Goal: Task Accomplishment & Management: Manage account settings

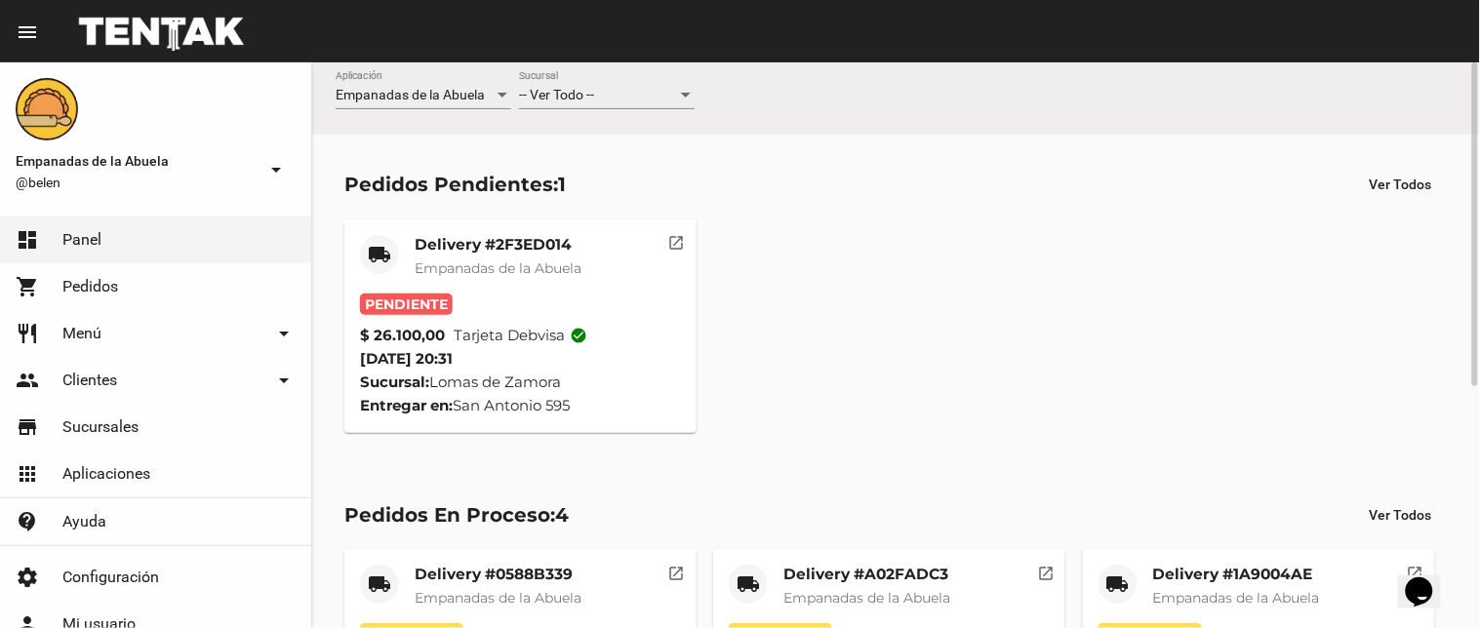
click at [686, 96] on div at bounding box center [686, 95] width 10 height 5
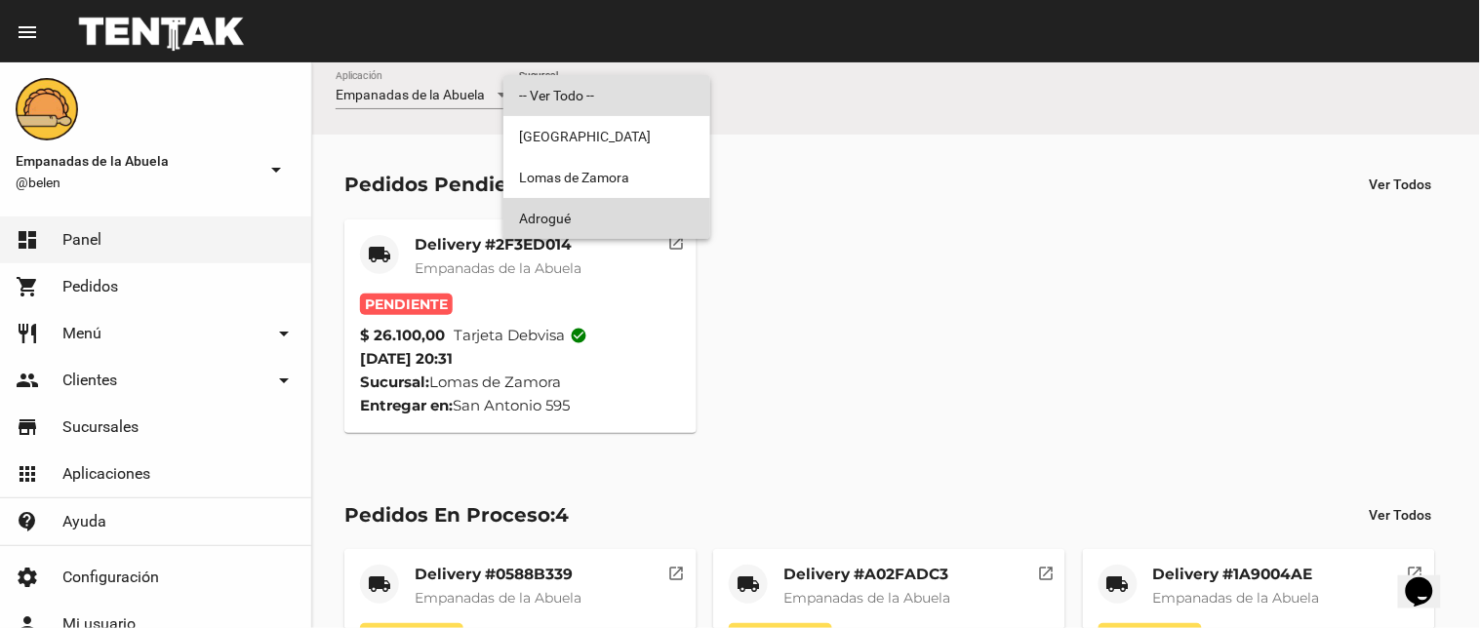
click at [599, 216] on span "Adrogué" at bounding box center [607, 218] width 176 height 41
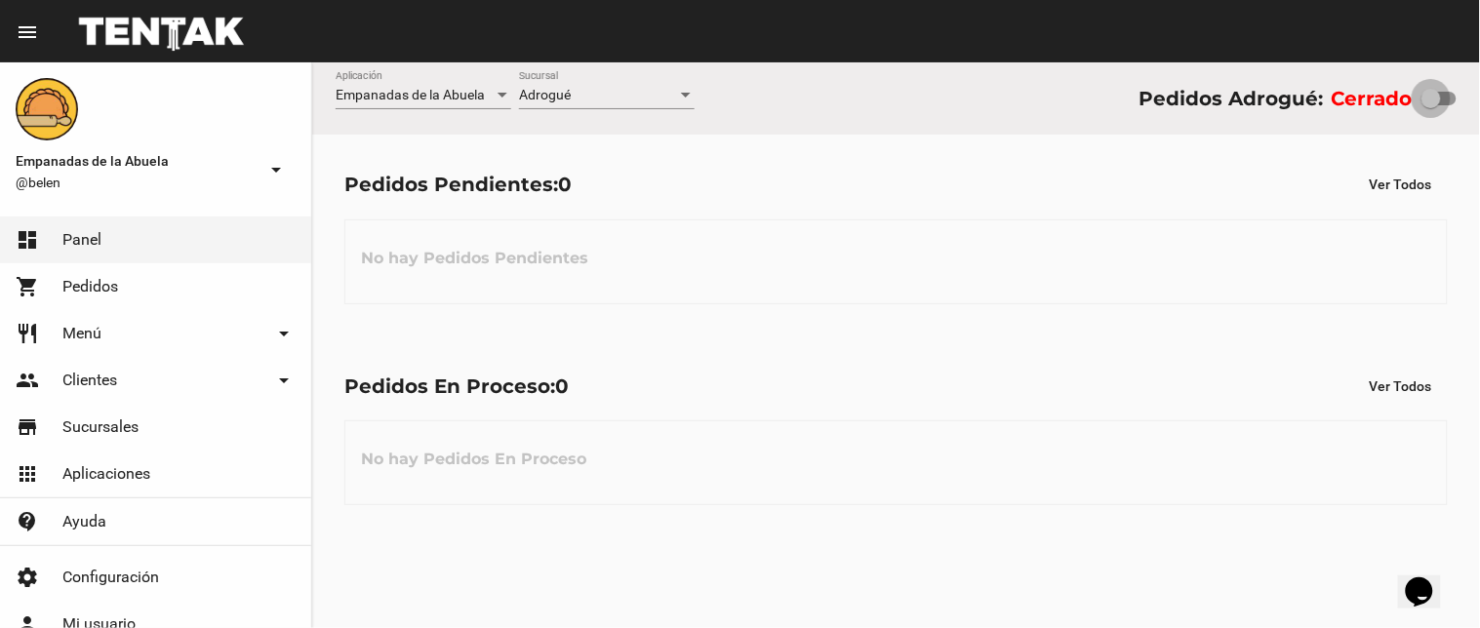
drag, startPoint x: 1429, startPoint y: 96, endPoint x: 1475, endPoint y: 60, distance: 58.4
click at [1479, 68] on div "Empanadas de la Abuela Aplicación Adrogué Sucursal Pedidos Adrogué: Cerrado" at bounding box center [896, 98] width 1168 height 72
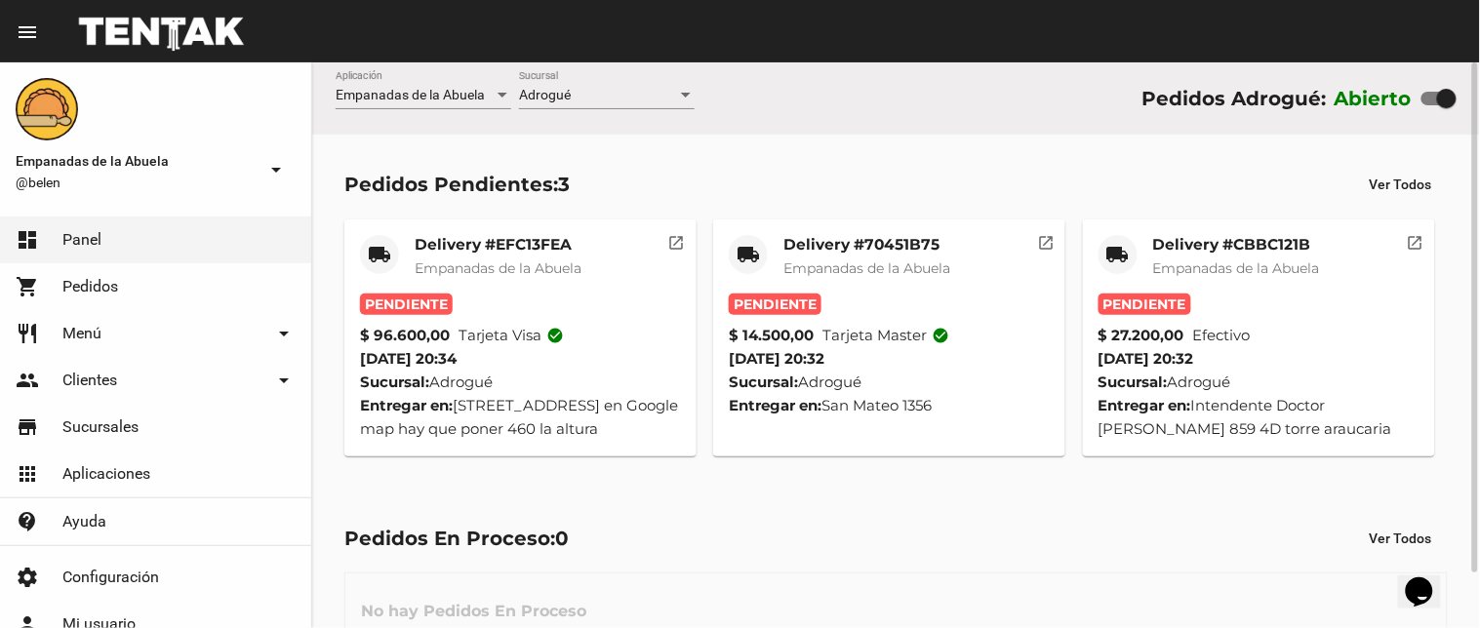
drag, startPoint x: 1440, startPoint y: 95, endPoint x: 1360, endPoint y: 107, distance: 81.0
click at [1360, 107] on div "Abierto" at bounding box center [1396, 98] width 122 height 31
checkbox input "false"
click at [1234, 240] on mat-card-title "Delivery #CBBC121B" at bounding box center [1236, 245] width 167 height 20
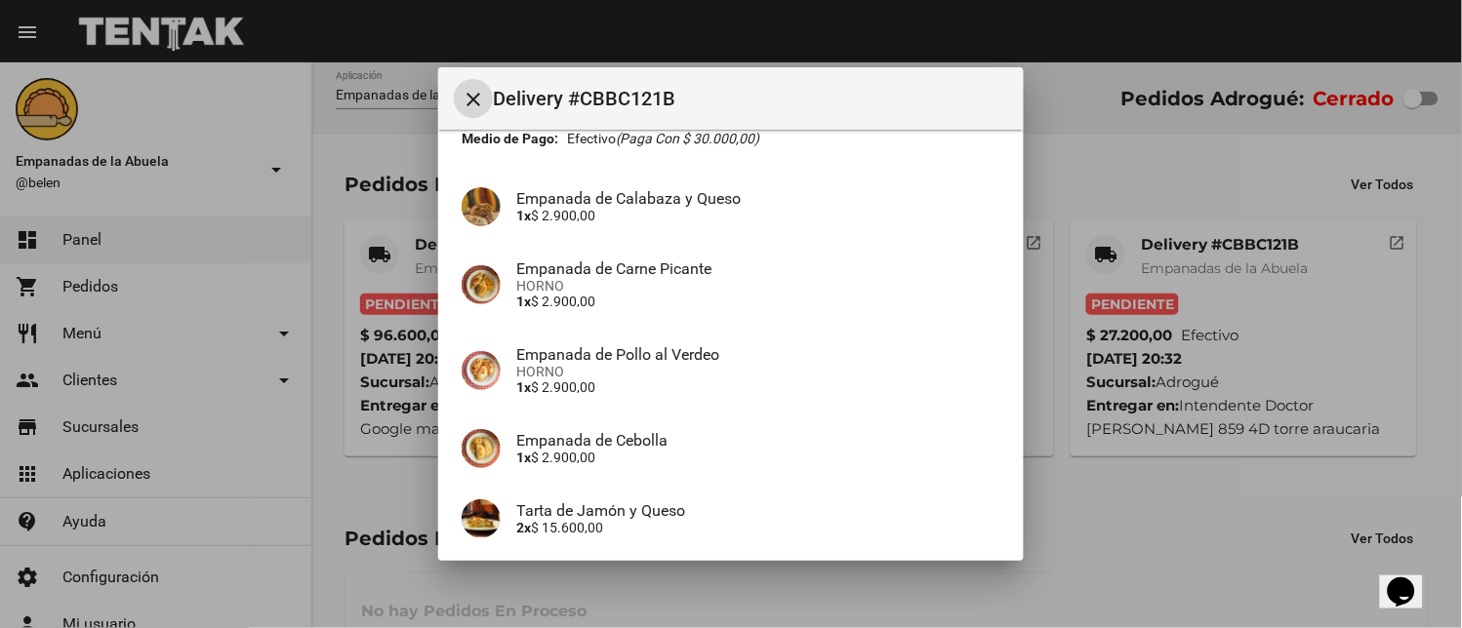
scroll to position [290, 0]
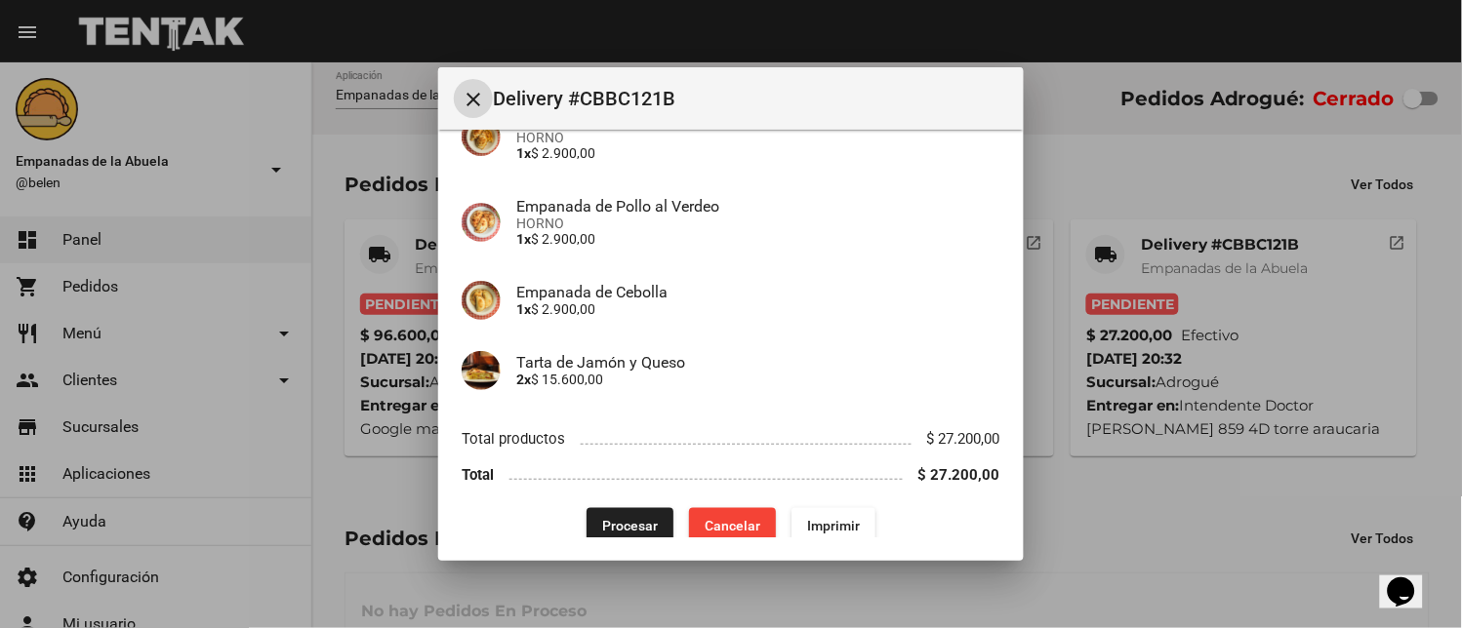
click at [818, 518] on span "Imprimir" at bounding box center [833, 526] width 53 height 16
click at [602, 518] on span "Procesar" at bounding box center [630, 526] width 56 height 16
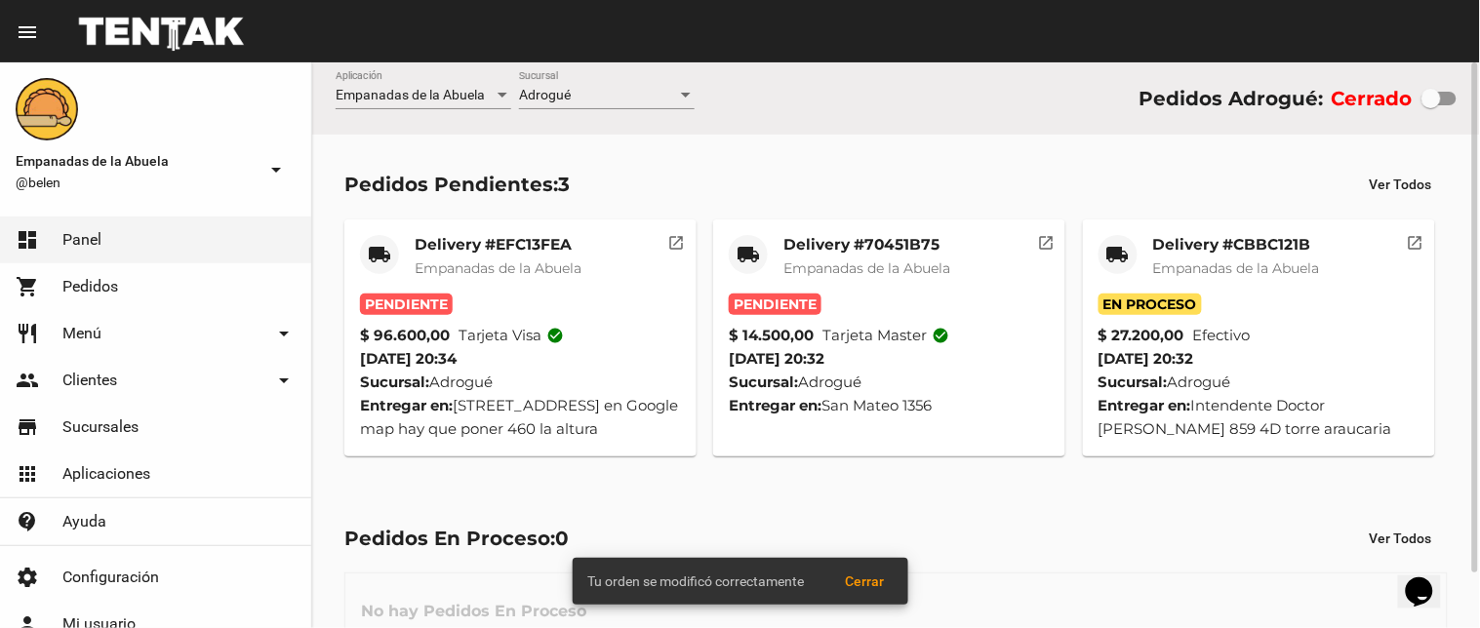
click at [835, 241] on mat-card-title "Delivery #70451B75" at bounding box center [867, 245] width 167 height 20
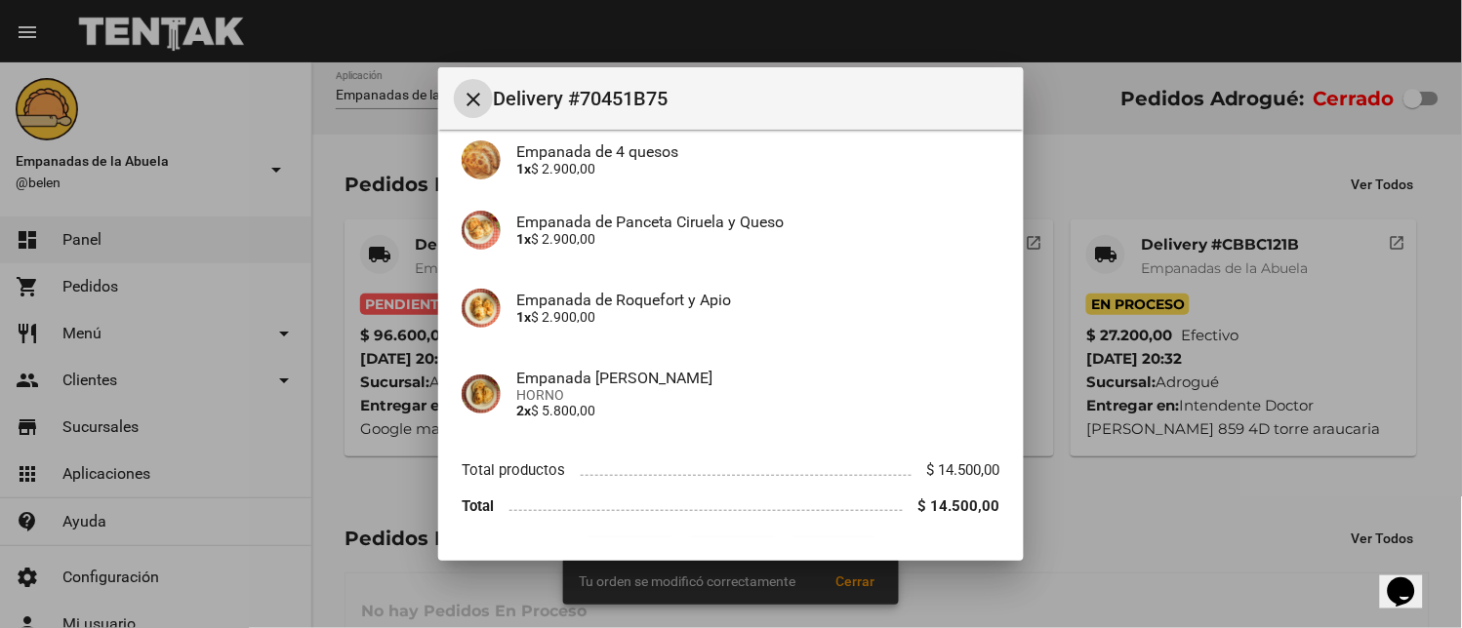
scroll to position [220, 0]
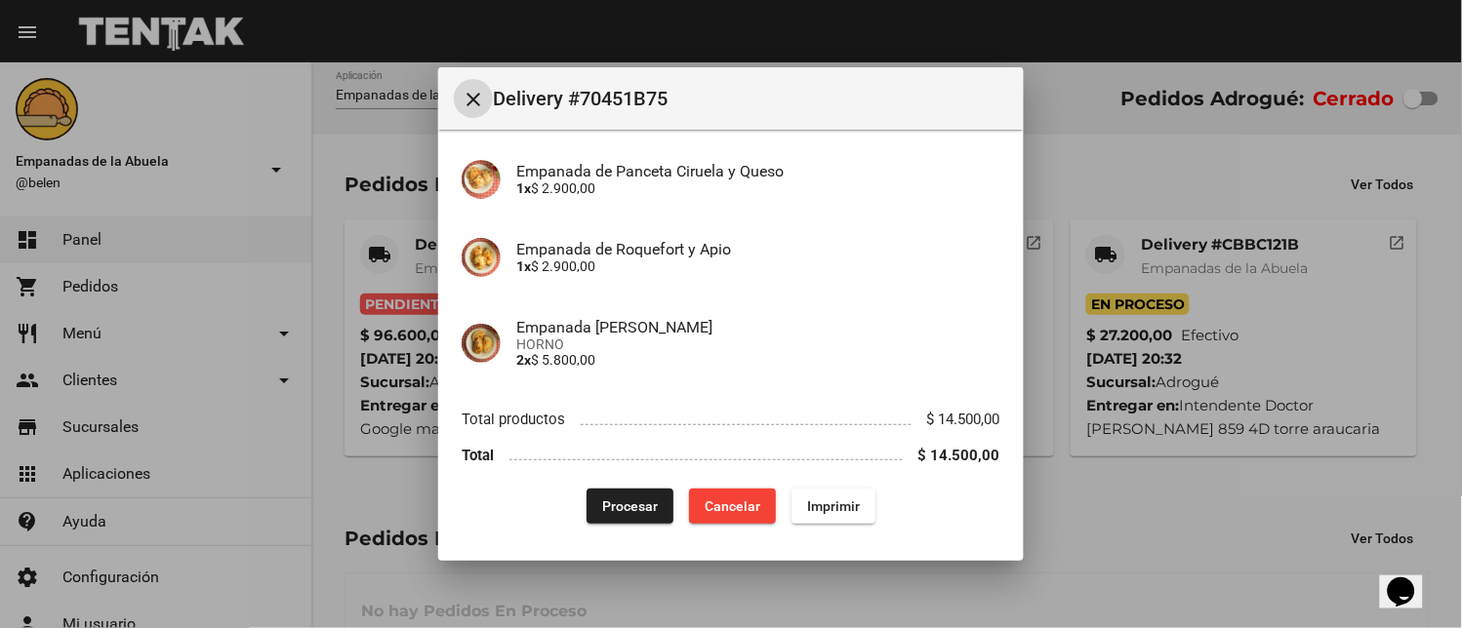
click at [839, 504] on span "Imprimir" at bounding box center [833, 507] width 53 height 16
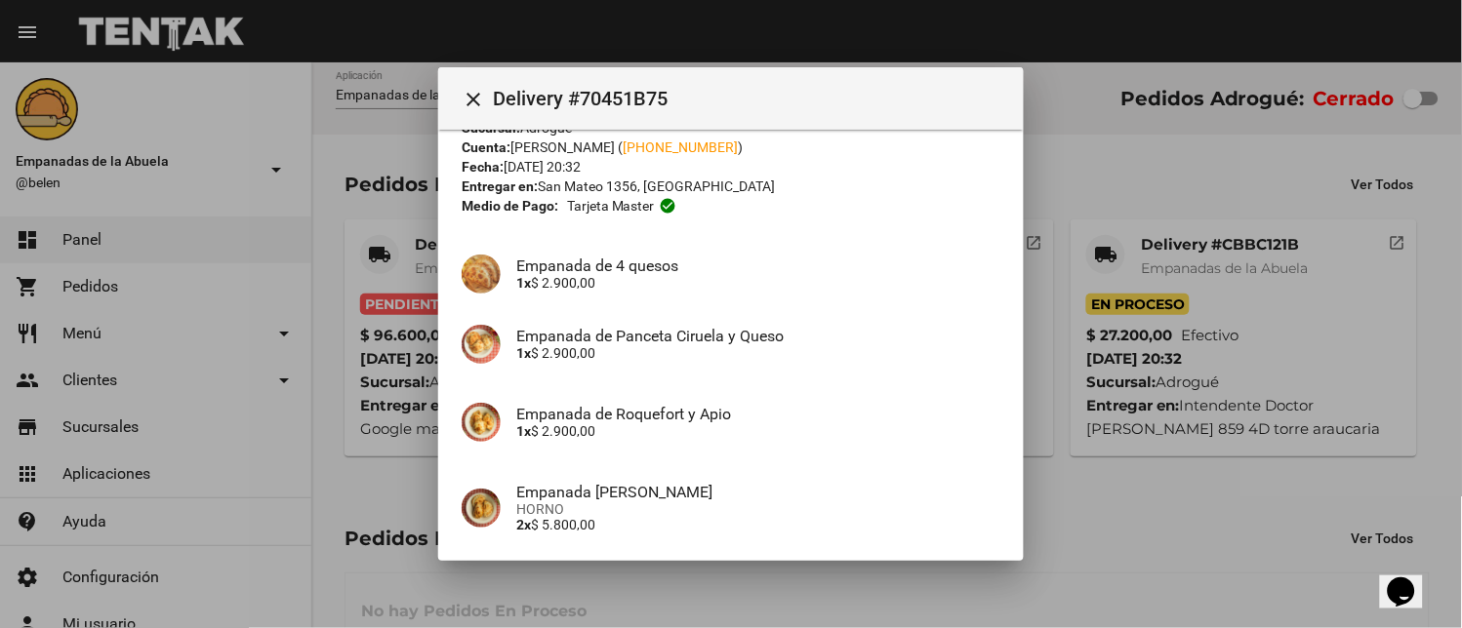
scroll to position [220, 0]
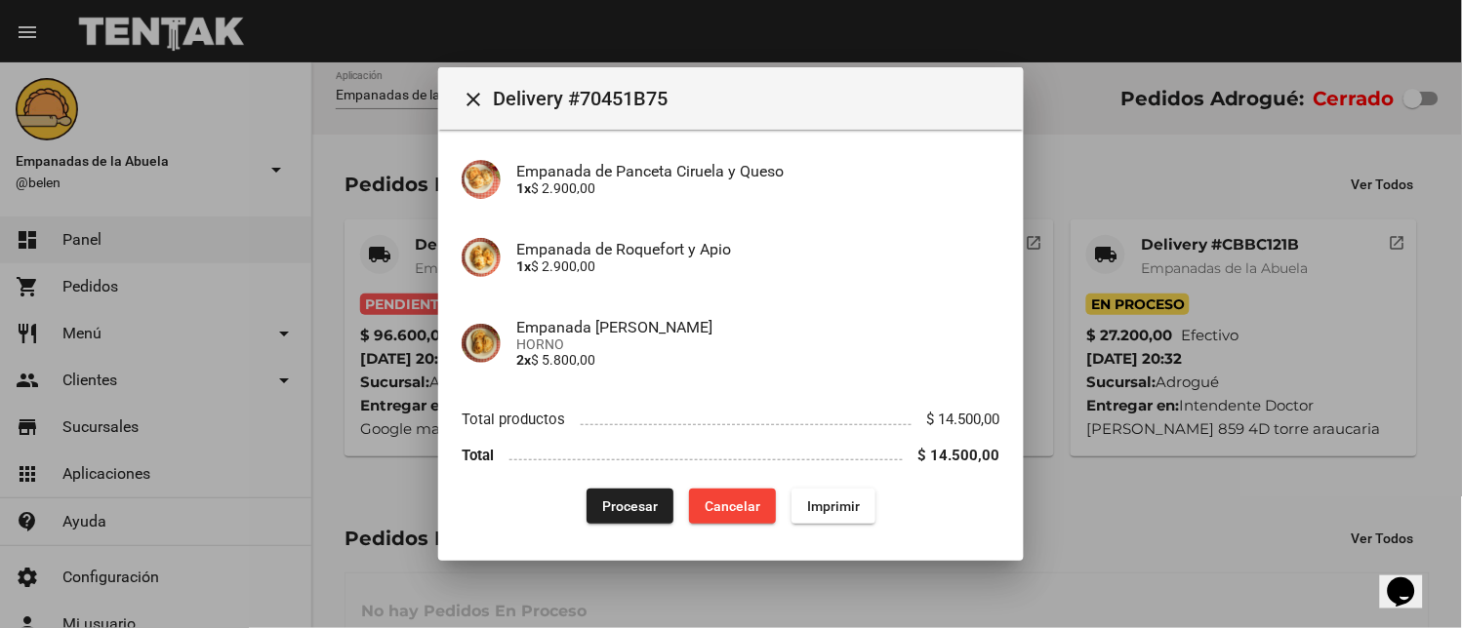
click at [631, 503] on span "Procesar" at bounding box center [630, 507] width 56 height 16
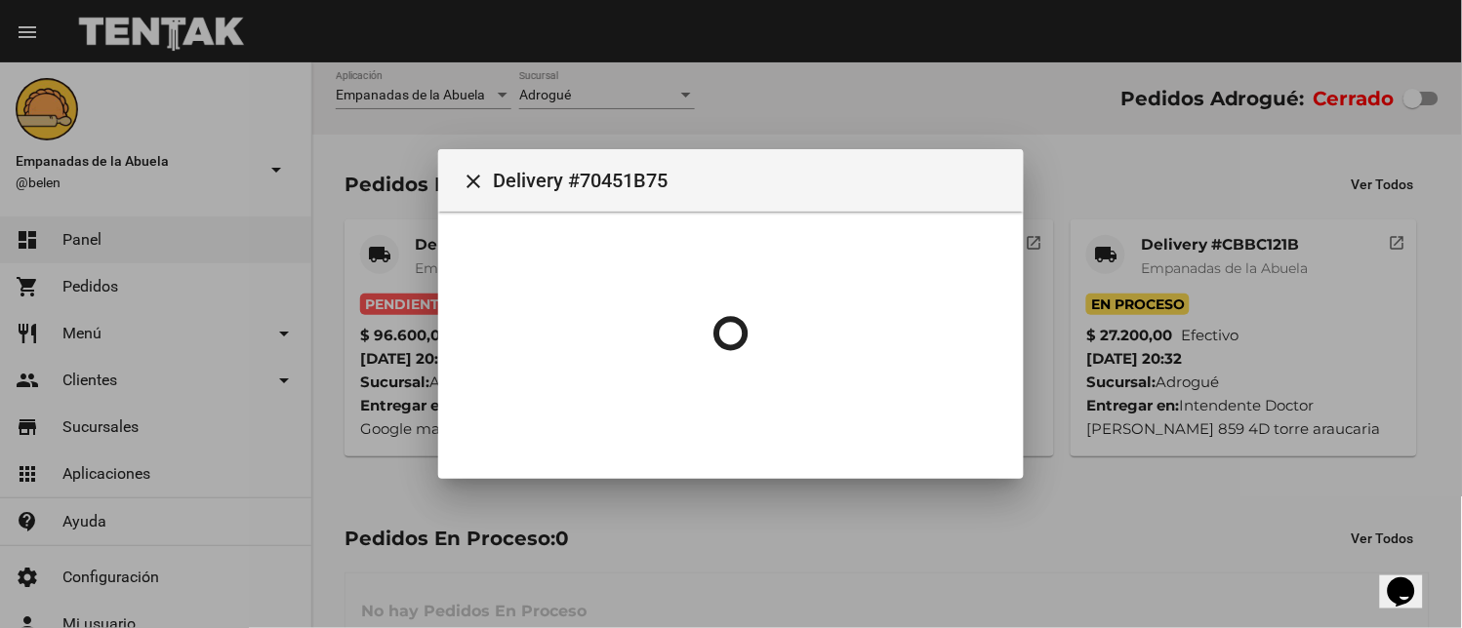
scroll to position [0, 0]
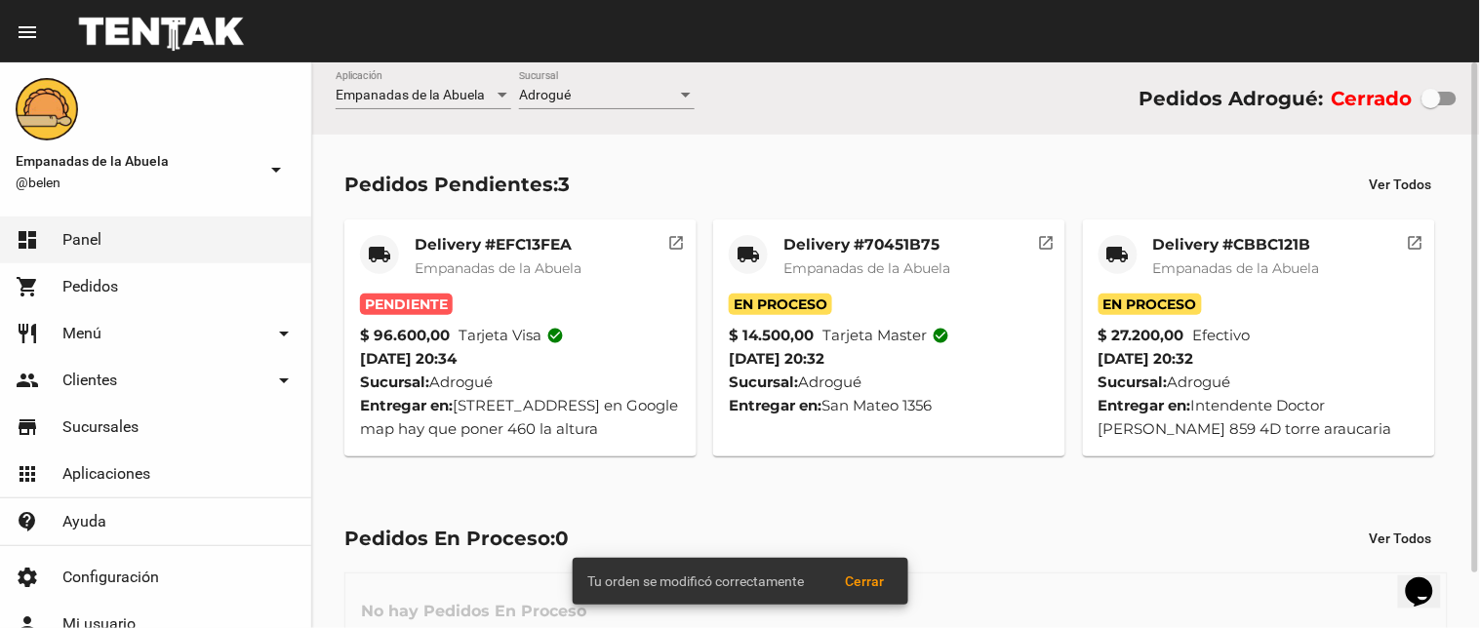
click at [489, 251] on mat-card-title "Delivery #EFC13FEA" at bounding box center [498, 245] width 167 height 20
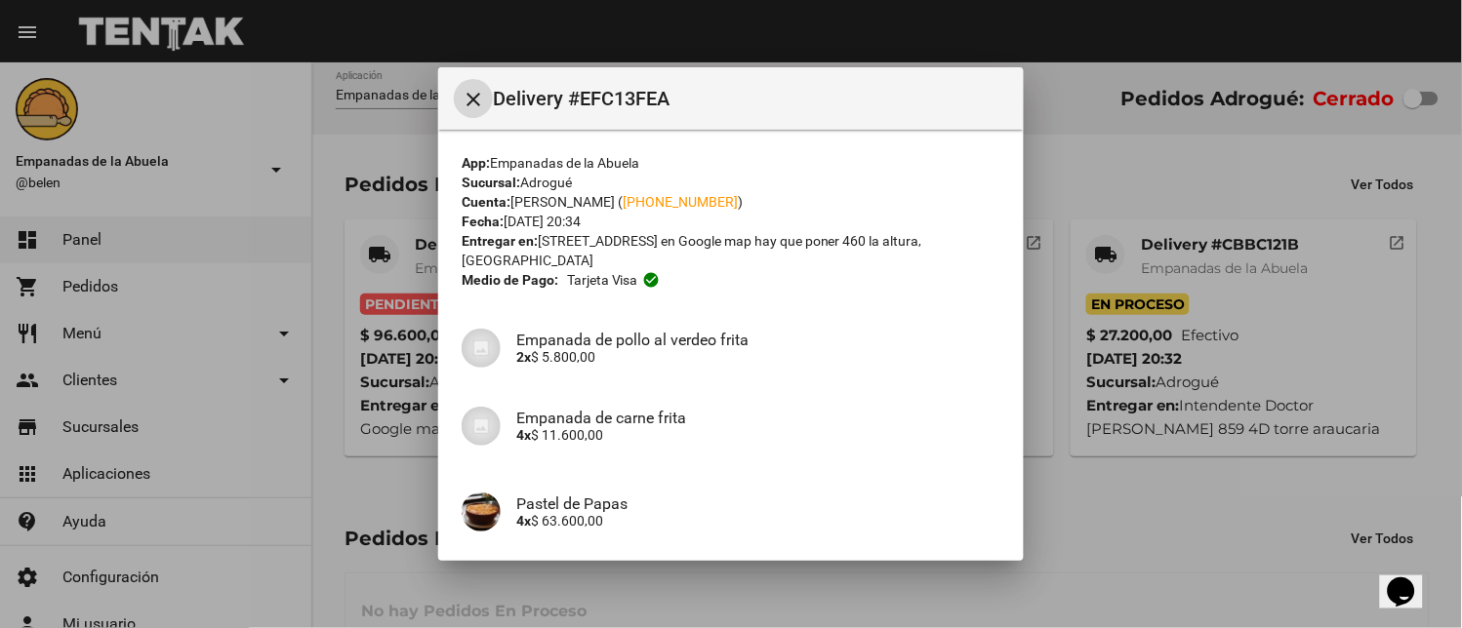
scroll to position [239, 0]
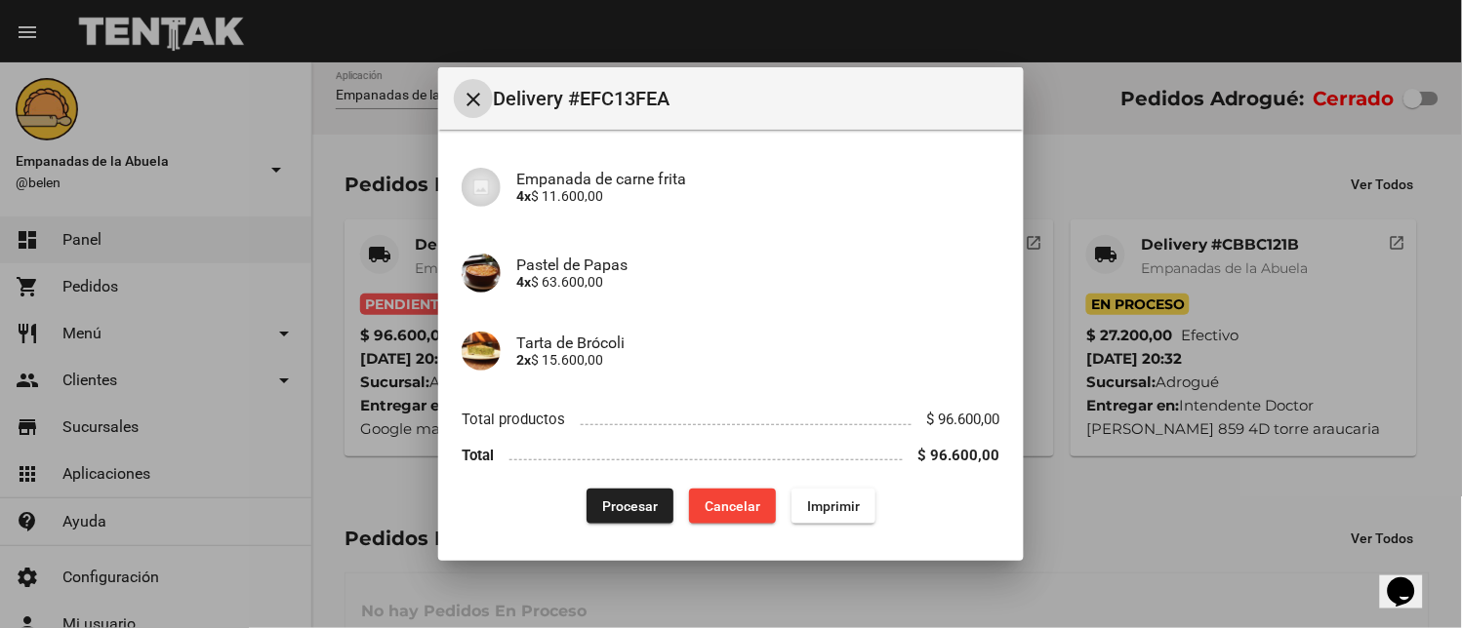
click at [816, 501] on span "Imprimir" at bounding box center [833, 507] width 53 height 16
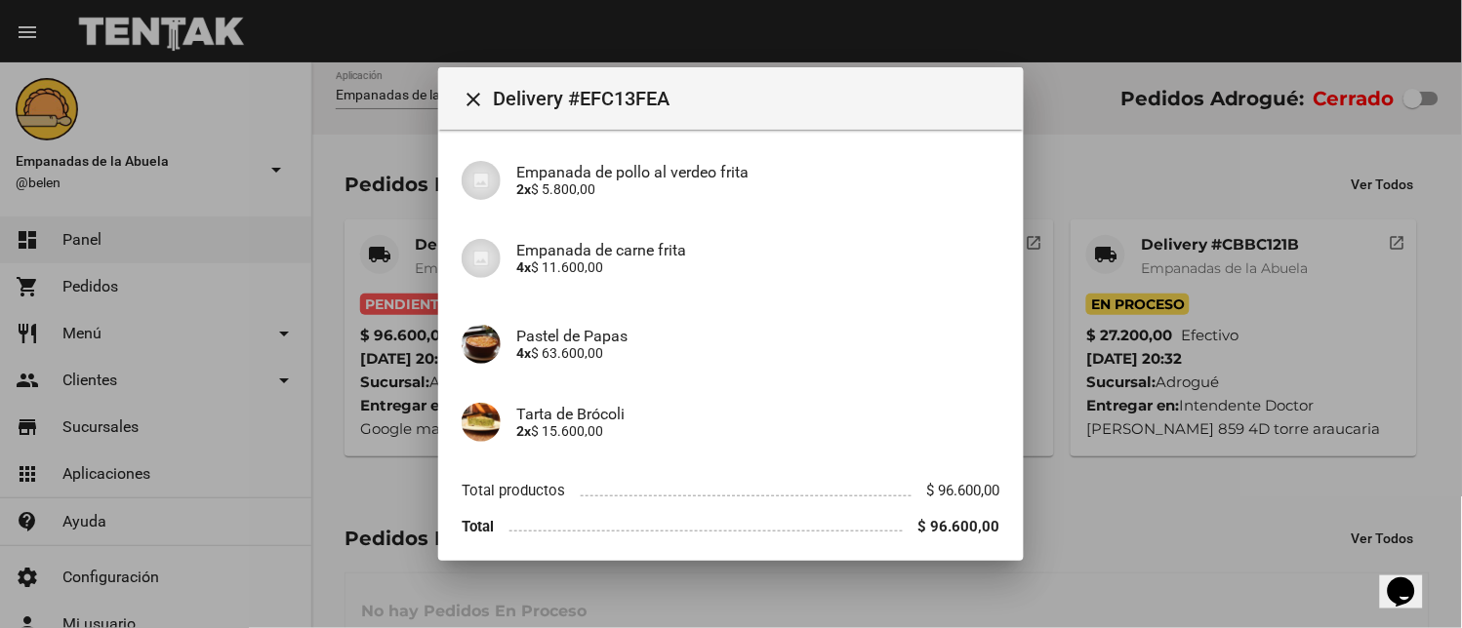
scroll to position [239, 0]
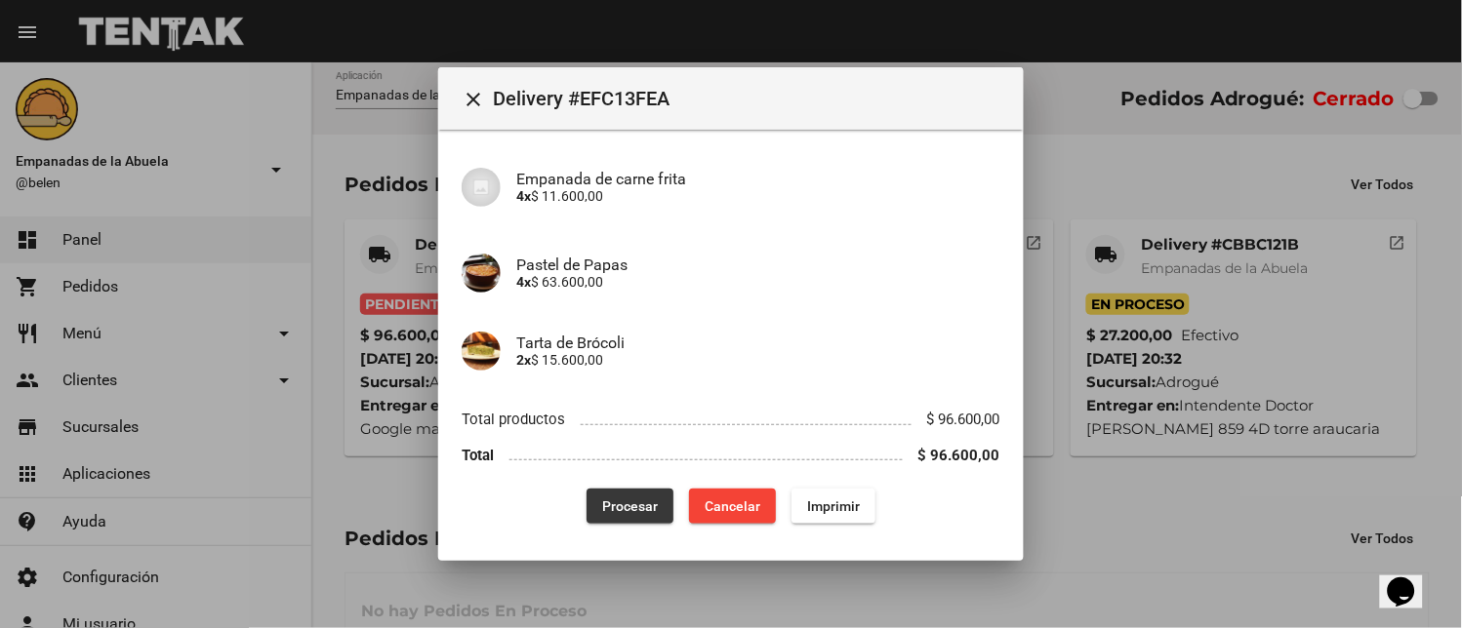
click at [626, 505] on span "Procesar" at bounding box center [630, 507] width 56 height 16
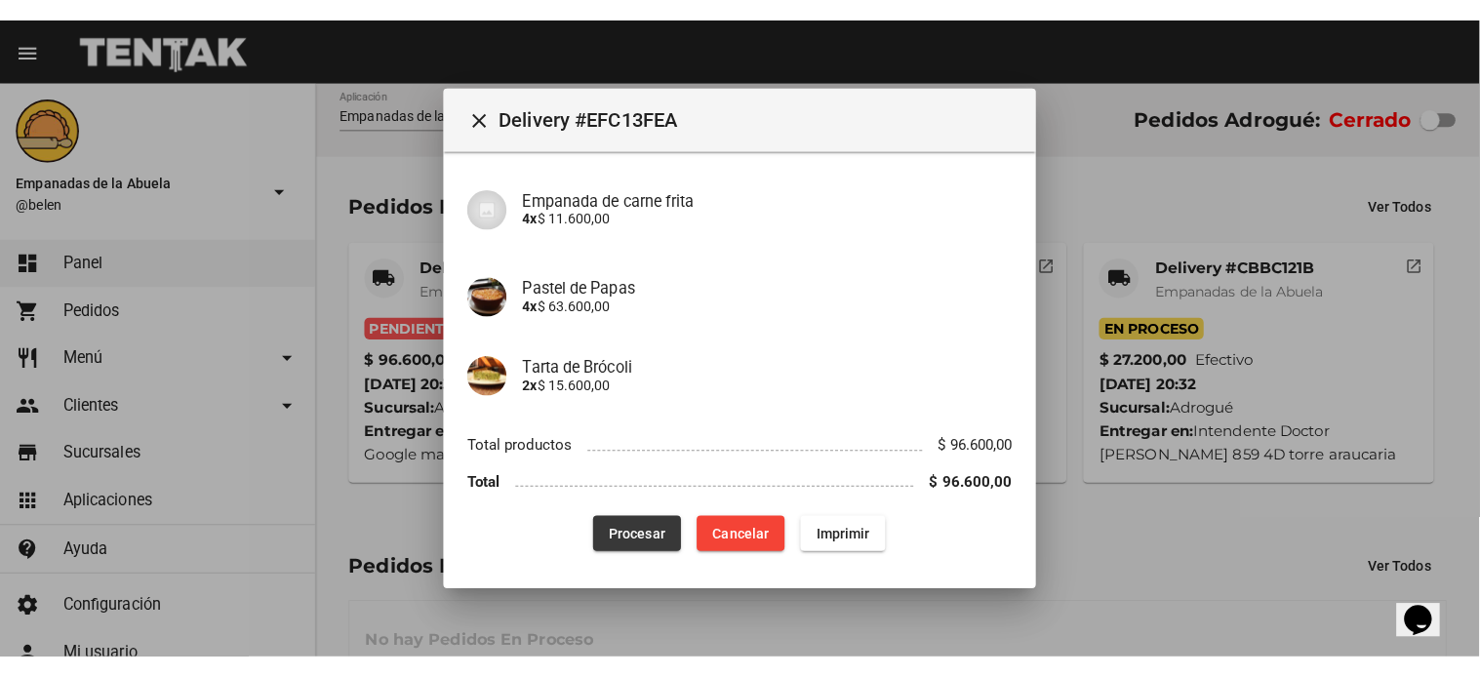
scroll to position [0, 0]
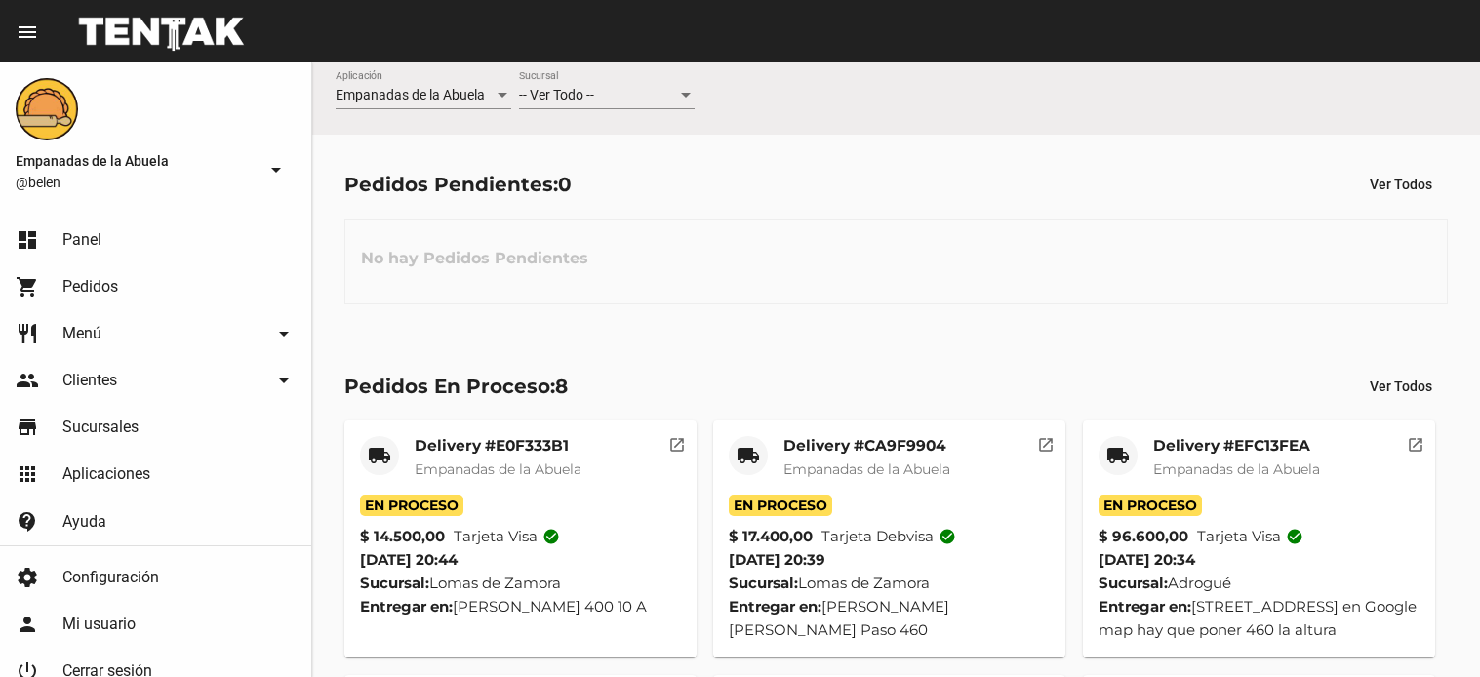
click at [541, 96] on span "-- Ver Todo --" at bounding box center [556, 95] width 75 height 16
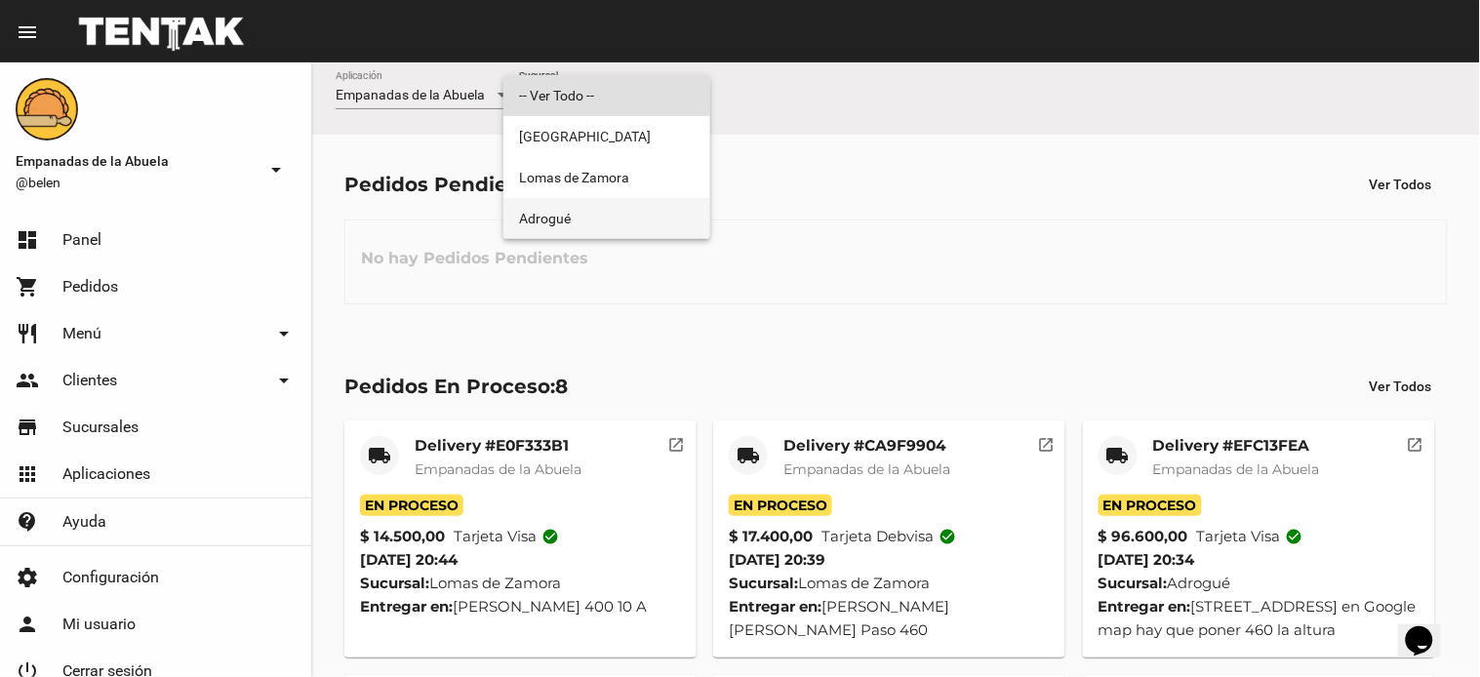
click at [564, 226] on span "Adrogué" at bounding box center [607, 218] width 176 height 41
